Goal: Find specific page/section: Find specific page/section

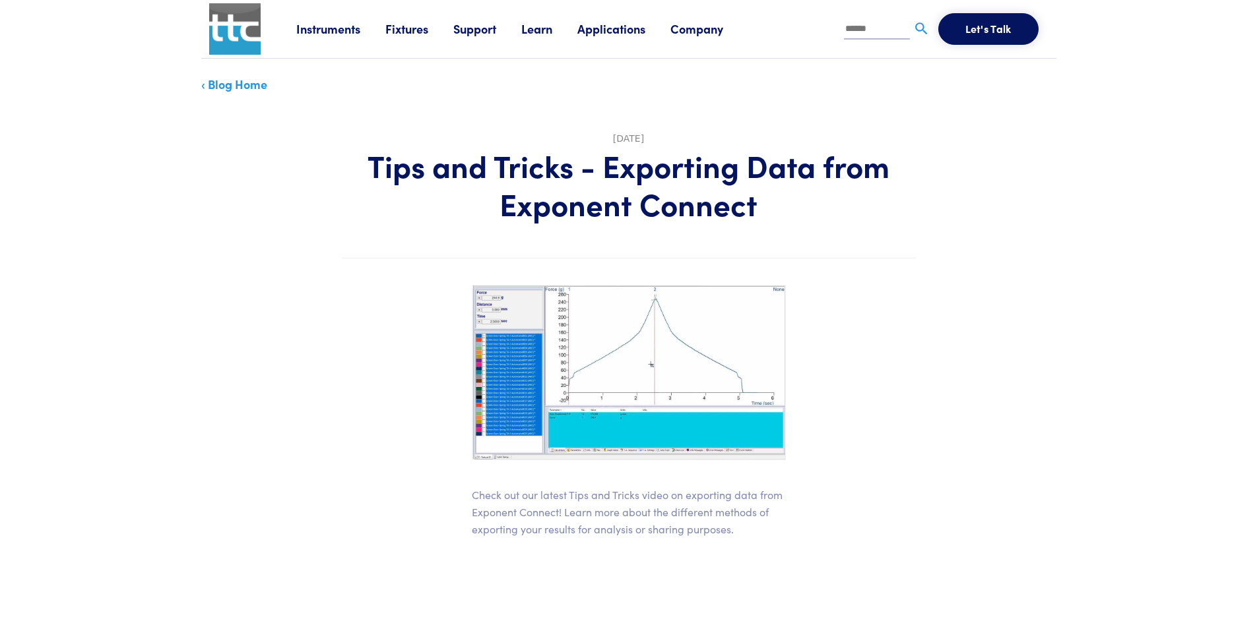
click at [599, 31] on link "Applications" at bounding box center [623, 28] width 93 height 16
click at [691, 44] on div "Instruments Texture Analyzers Measure any physical product characteristic. TA.X…" at bounding box center [672, 29] width 752 height 58
click at [535, 31] on link "Learn" at bounding box center [549, 28] width 56 height 16
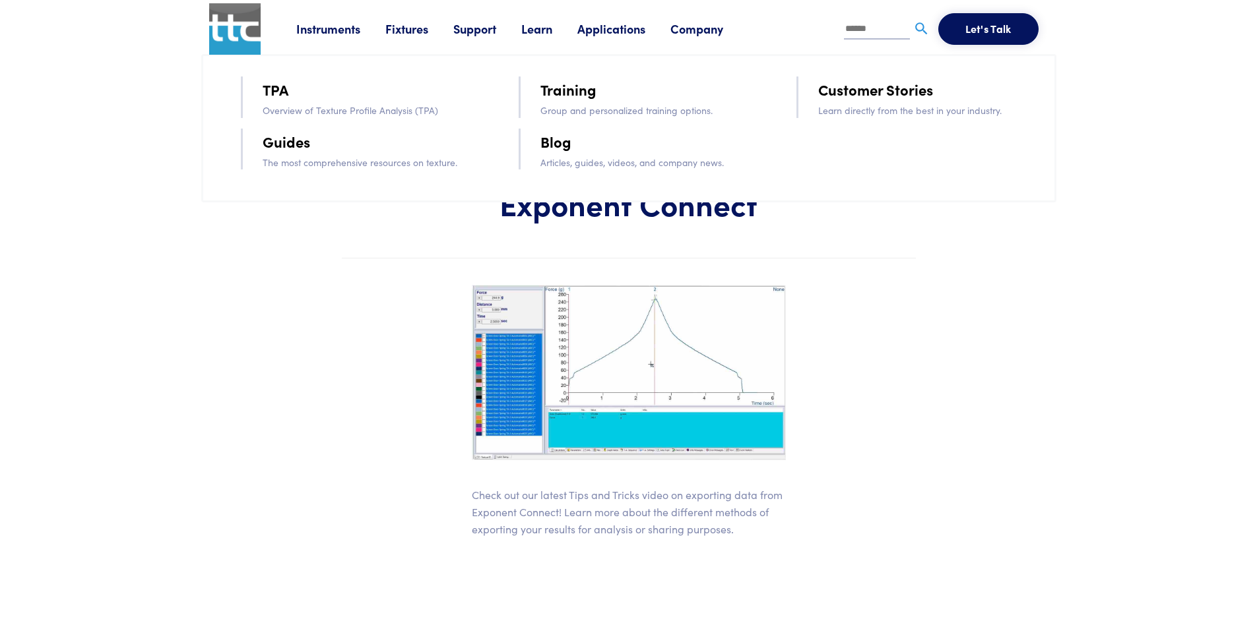
click at [460, 29] on link "Support" at bounding box center [487, 28] width 68 height 16
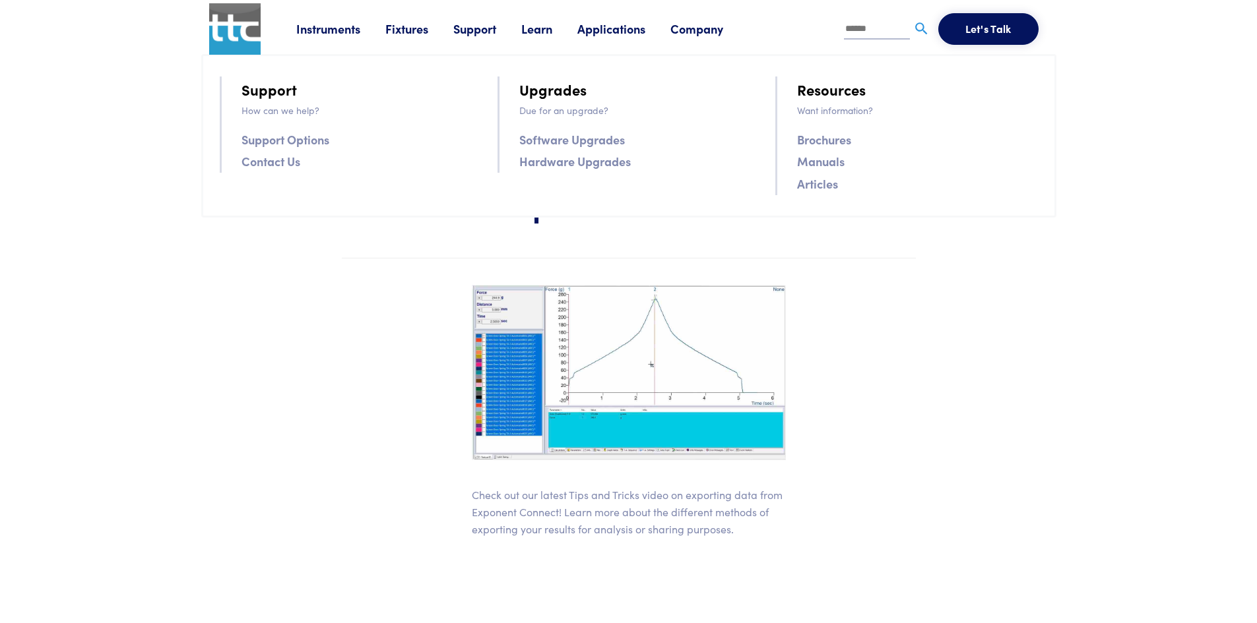
click at [400, 22] on link "Fixtures" at bounding box center [419, 28] width 68 height 16
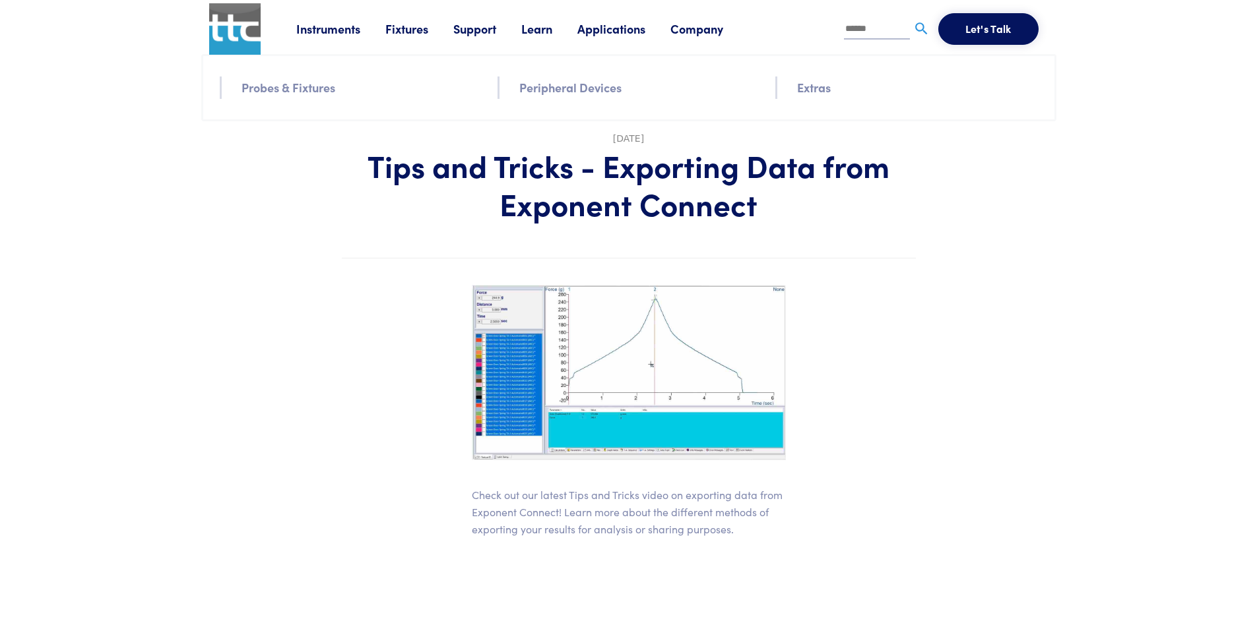
click at [390, 29] on link "Fixtures" at bounding box center [419, 28] width 68 height 16
click at [334, 22] on link "Instruments" at bounding box center [340, 28] width 89 height 16
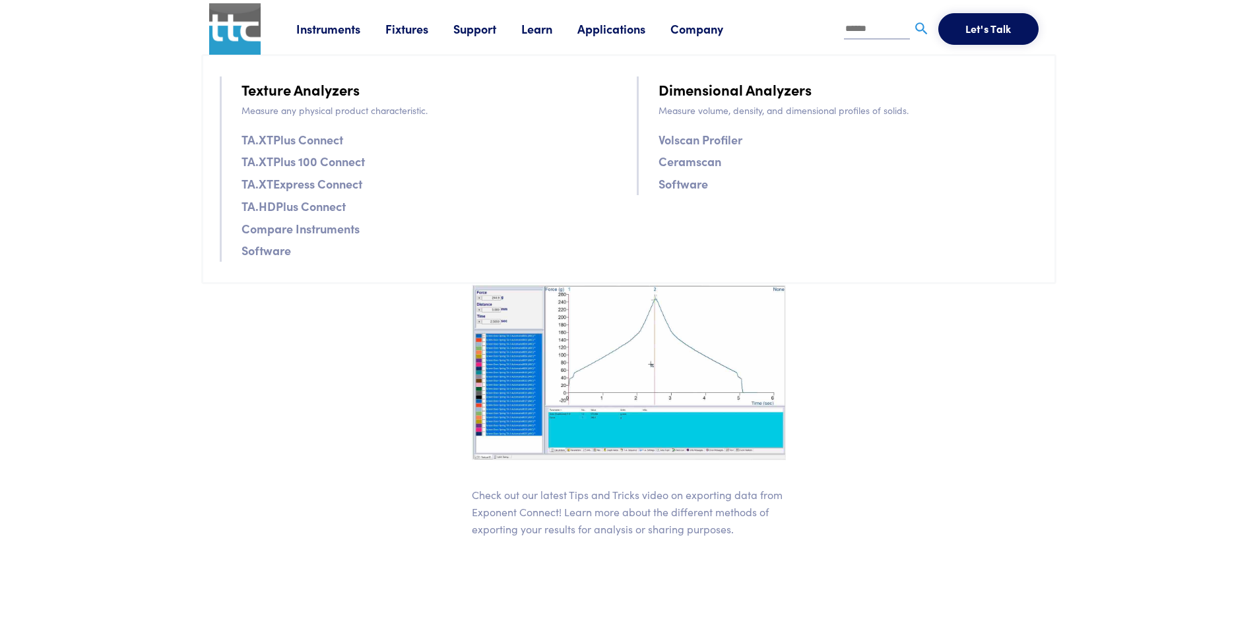
click at [288, 135] on link "TA.XTPlus Connect" at bounding box center [292, 139] width 102 height 19
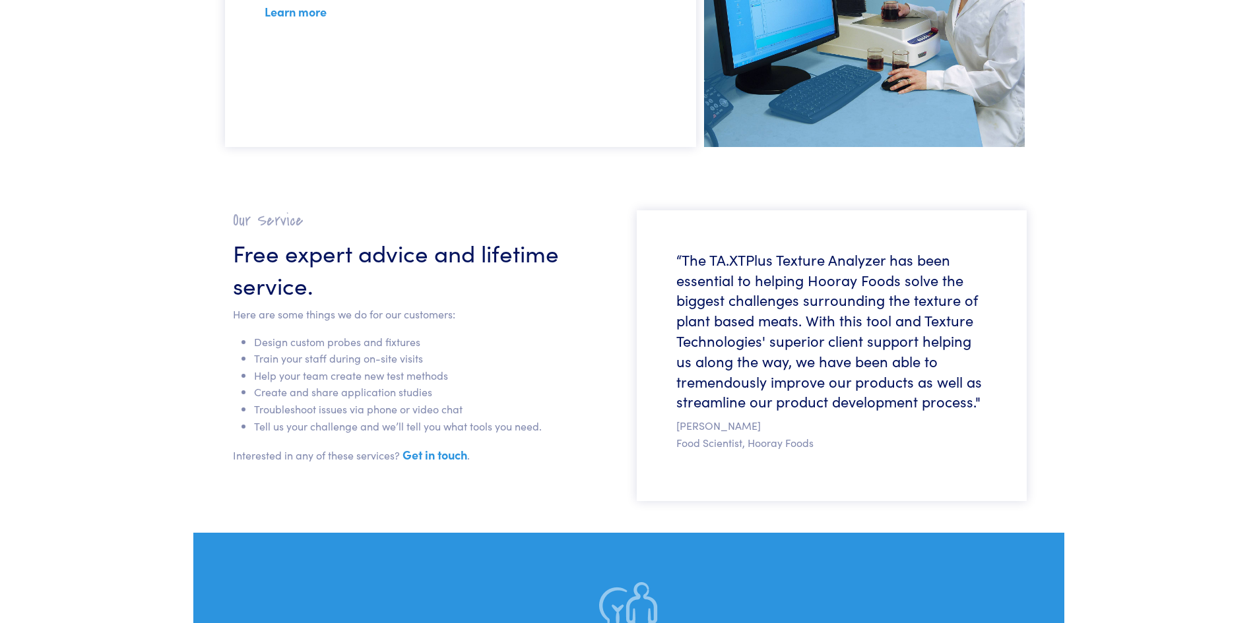
scroll to position [3959, 0]
